Goal: Task Accomplishment & Management: Use online tool/utility

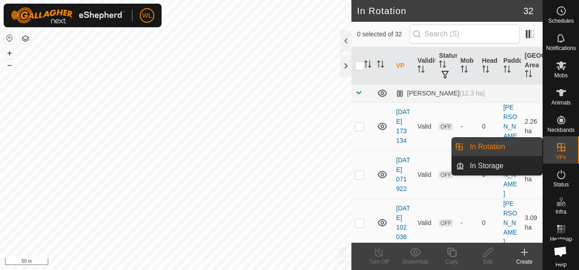
click at [560, 143] on icon at bounding box center [561, 147] width 11 height 11
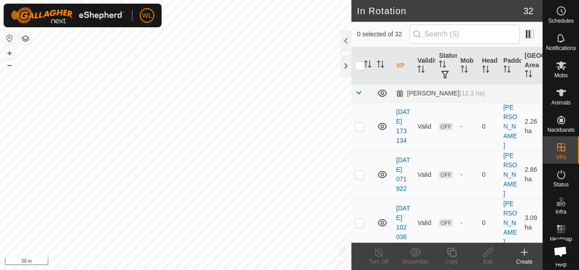
click at [521, 257] on icon at bounding box center [524, 252] width 11 height 11
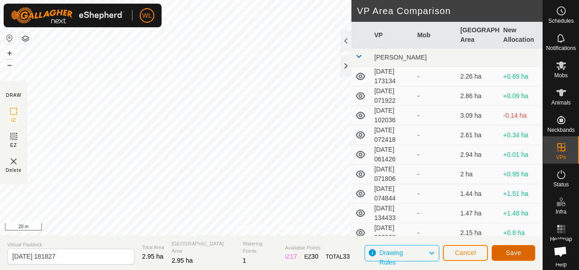
click at [507, 254] on span "Save" at bounding box center [513, 253] width 15 height 7
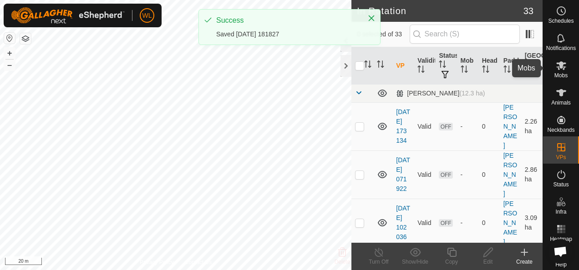
click at [560, 73] on span "Mobs" at bounding box center [561, 75] width 13 height 5
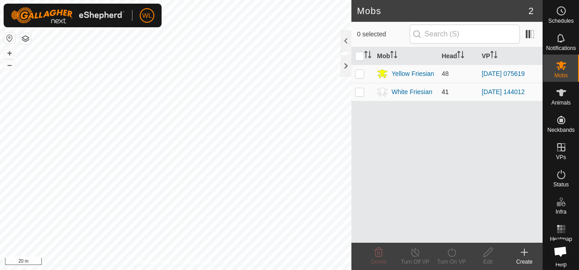
click at [363, 93] on p-checkbox at bounding box center [359, 91] width 9 height 7
checkbox input "true"
click at [449, 252] on icon at bounding box center [451, 252] width 11 height 11
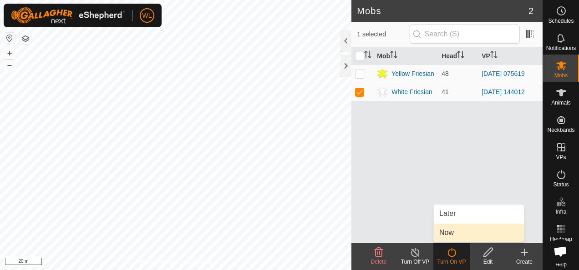
click at [453, 229] on link "Now" at bounding box center [479, 233] width 90 height 18
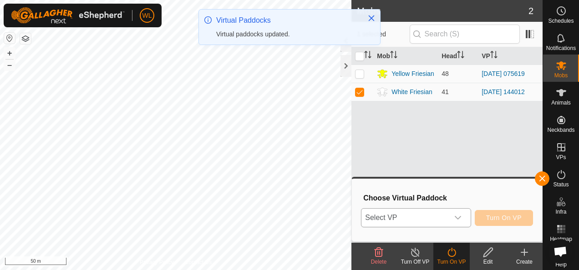
click at [449, 213] on span "Select VP" at bounding box center [405, 218] width 87 height 18
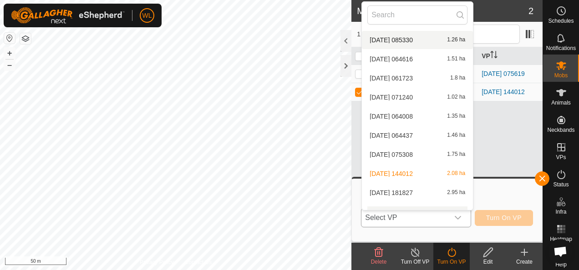
scroll to position [511, 0]
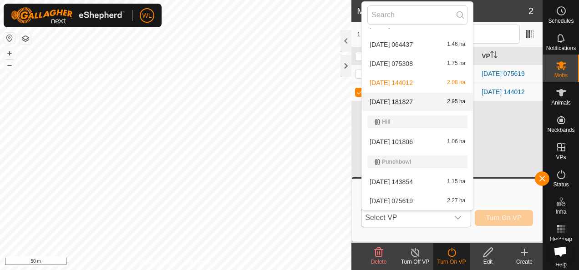
click at [421, 96] on li "[DATE] 181827 2.95 ha" at bounding box center [417, 102] width 111 height 18
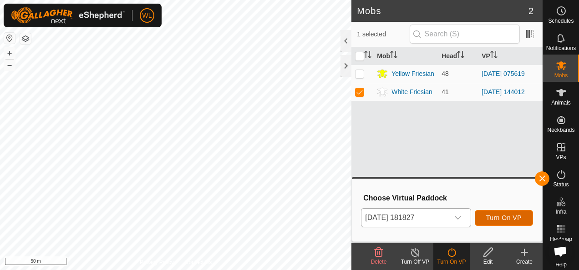
click at [520, 217] on span "Turn On VP" at bounding box center [504, 217] width 36 height 7
